Goal: Find specific page/section: Find specific page/section

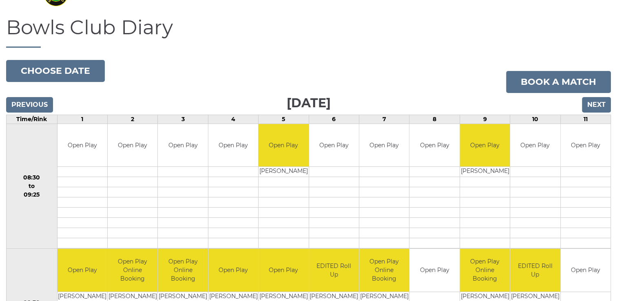
scroll to position [31, 0]
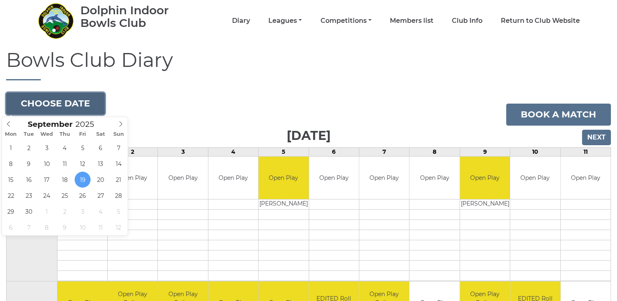
click at [66, 100] on button "Choose date" at bounding box center [55, 104] width 99 height 22
type input "2025-10-04"
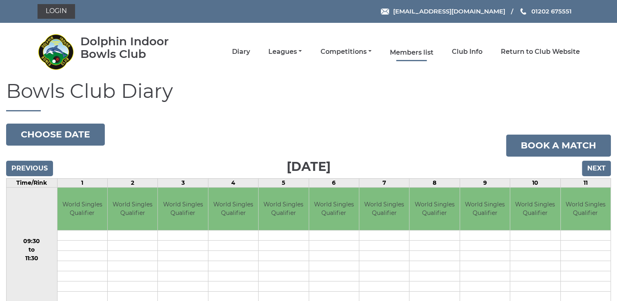
click at [408, 51] on link "Members list" at bounding box center [412, 52] width 44 height 9
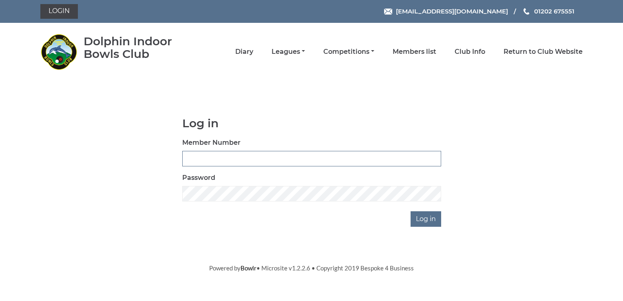
click at [194, 153] on input "Member Number" at bounding box center [311, 158] width 259 height 15
type input "1799"
click at [423, 219] on input "Log in" at bounding box center [426, 218] width 31 height 15
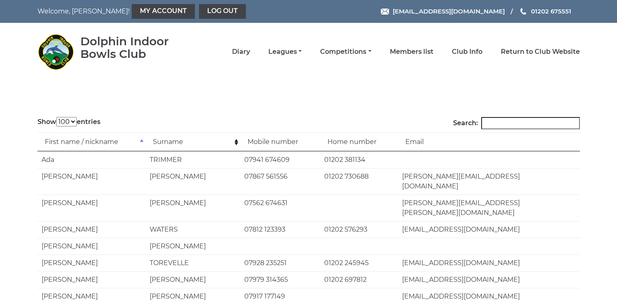
select select "100"
click at [508, 124] on input "Search:" at bounding box center [530, 123] width 99 height 12
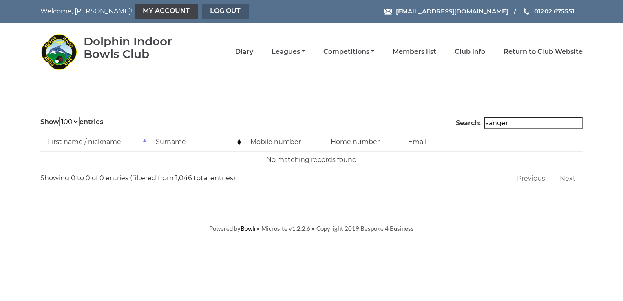
type input "sanger"
click at [202, 9] on link "Log out" at bounding box center [225, 11] width 47 height 15
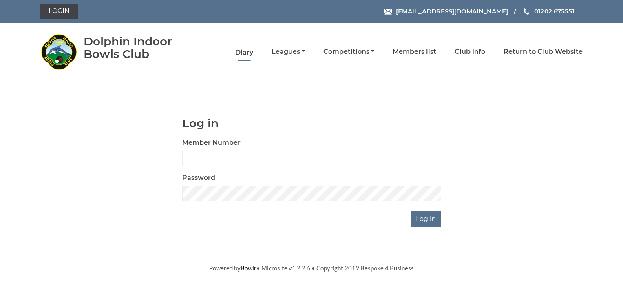
click at [249, 50] on link "Diary" at bounding box center [244, 52] width 18 height 9
